Goal: Information Seeking & Learning: Learn about a topic

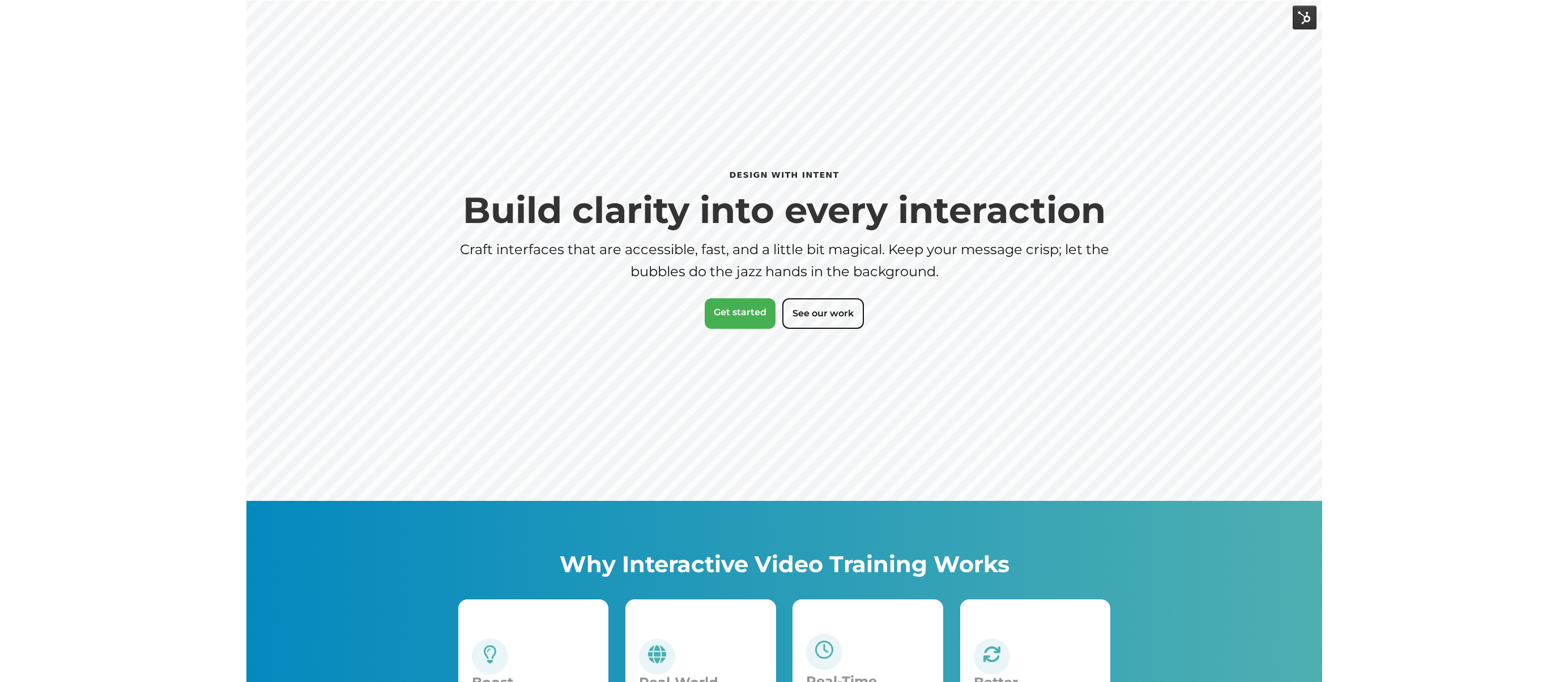
scroll to position [1, 0]
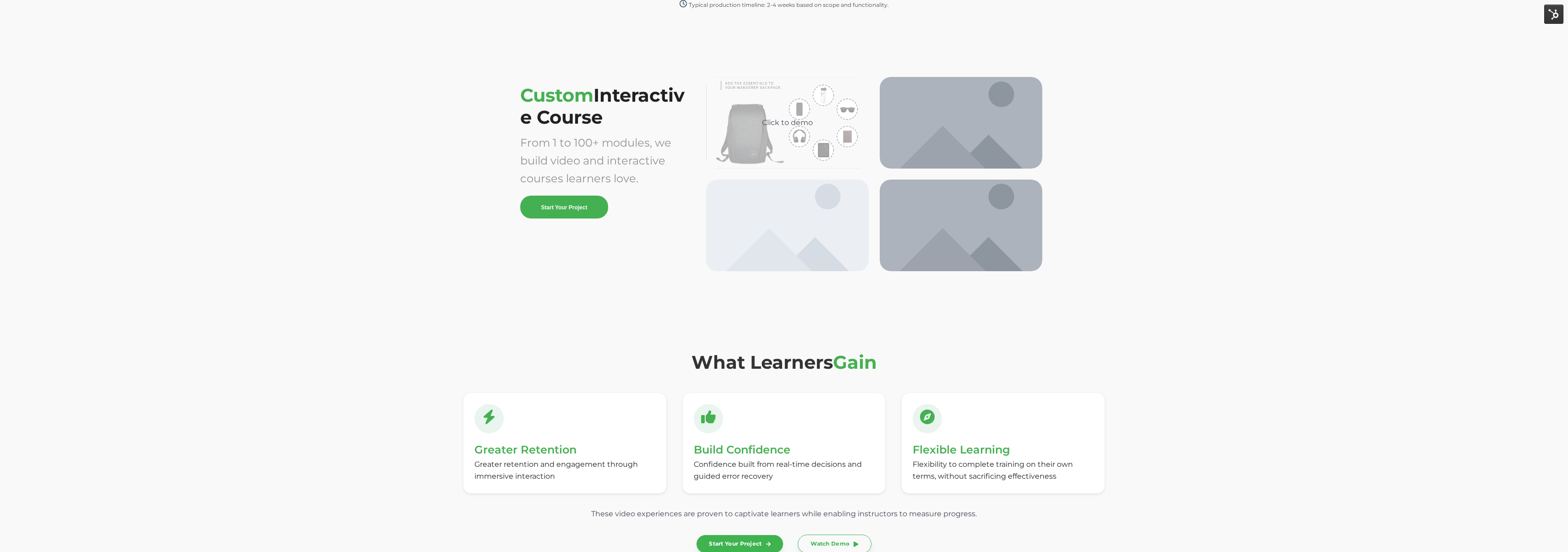
scroll to position [2300, 0]
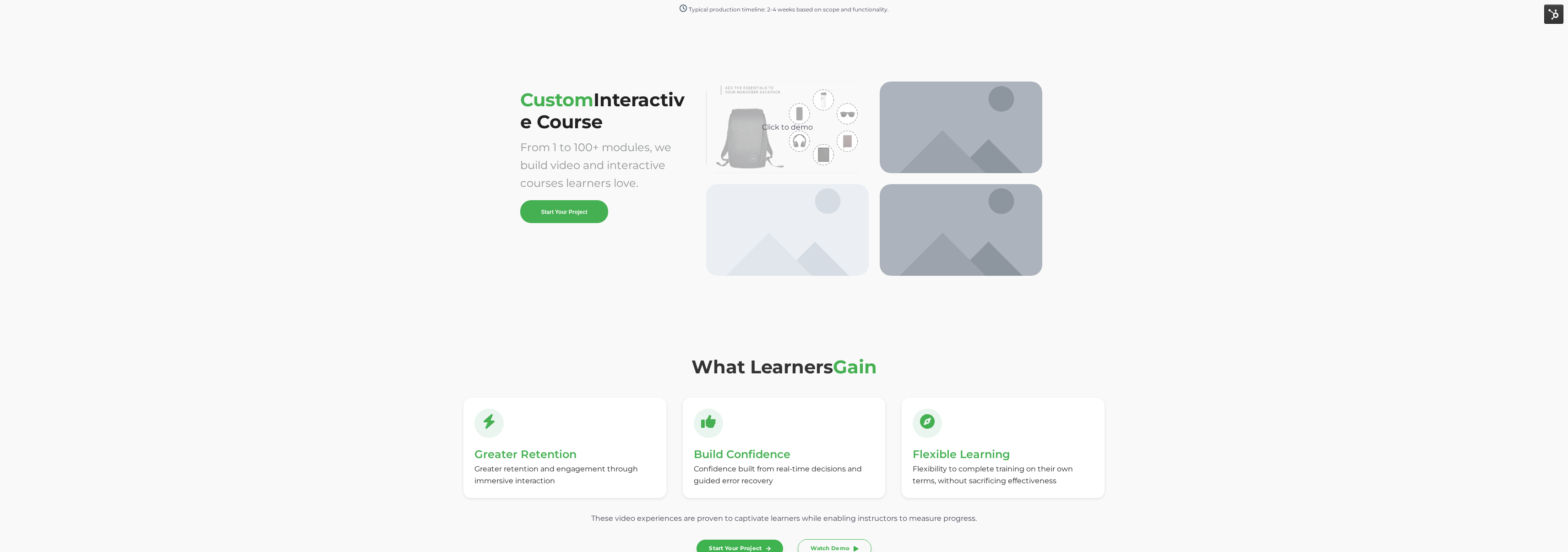
click at [833, 148] on div "Click to demo" at bounding box center [787, 127] width 163 height 92
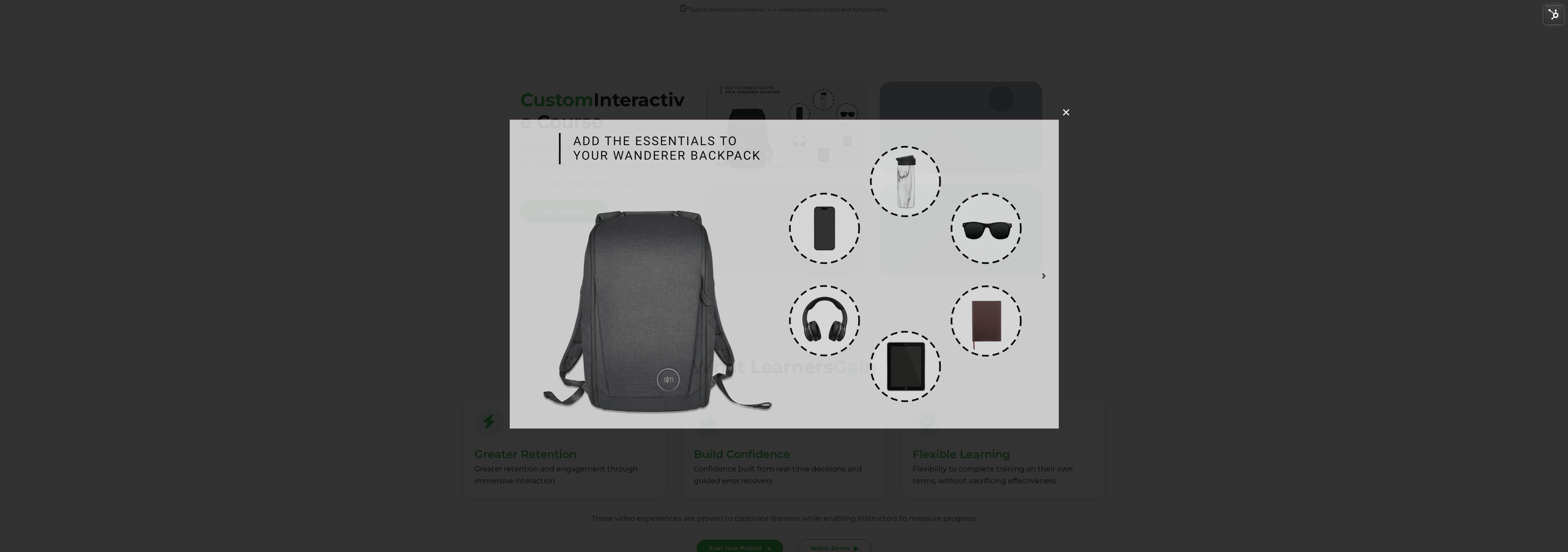
click at [799, 276] on img at bounding box center [784, 274] width 550 height 309
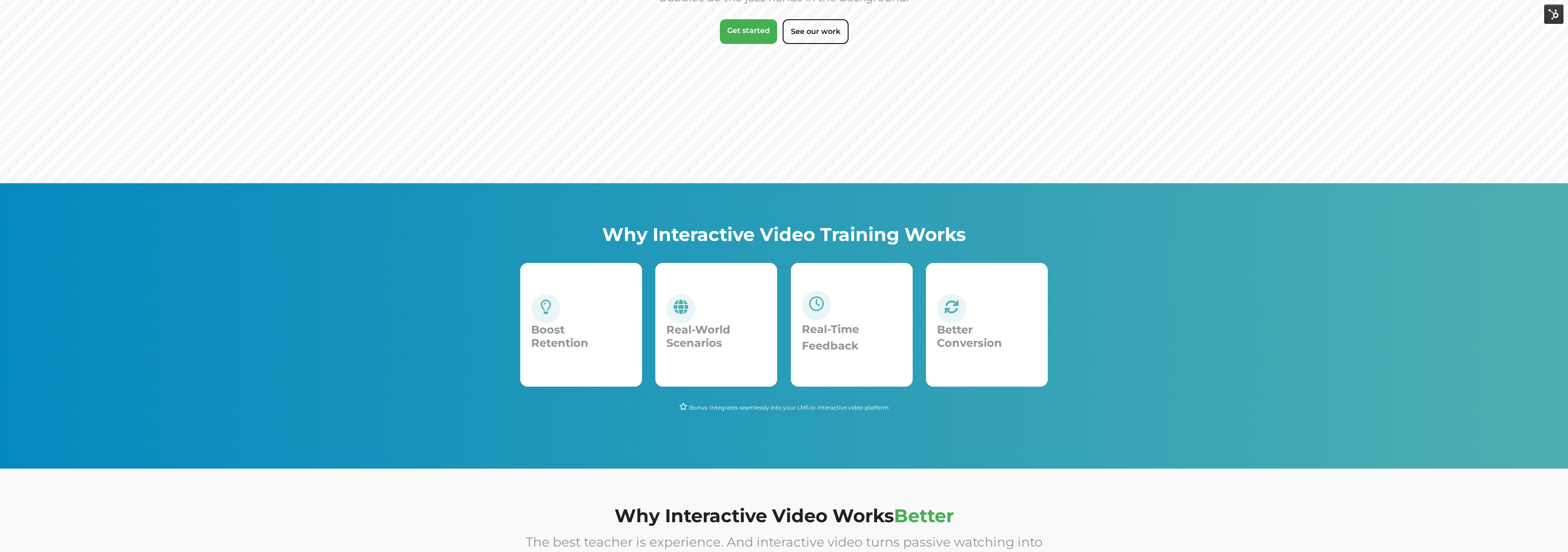
scroll to position [0, 0]
